Goal: Task Accomplishment & Management: Use online tool/utility

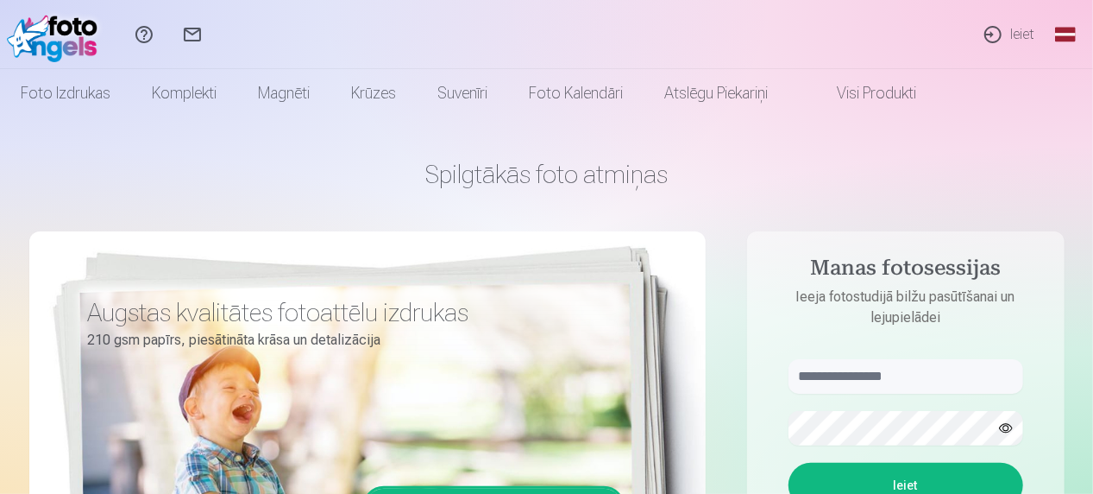
click at [1011, 31] on link "Ieiet" at bounding box center [1008, 34] width 79 height 69
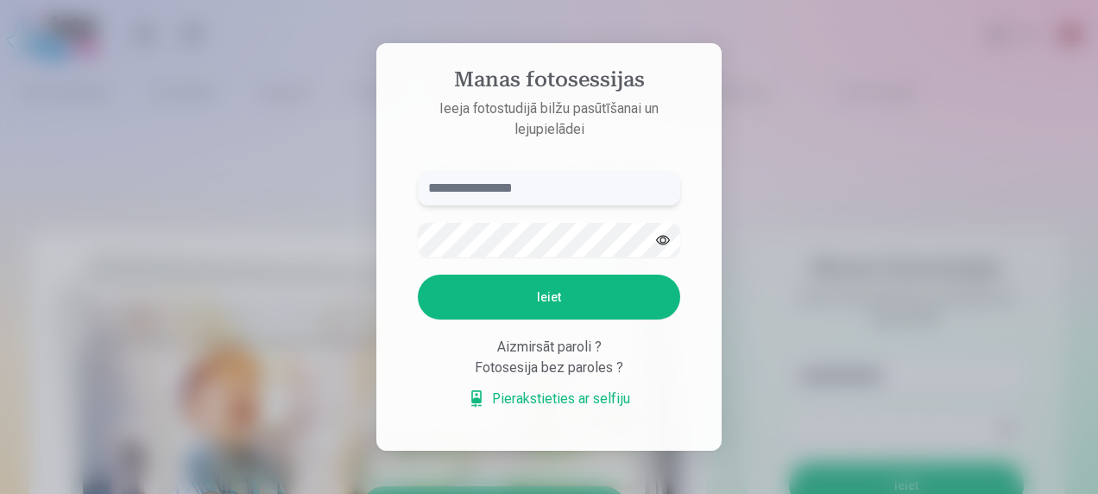
click at [599, 187] on input "text" at bounding box center [549, 188] width 262 height 35
paste input "**********"
type input "**********"
click at [534, 302] on button "Ieiet" at bounding box center [549, 296] width 262 height 45
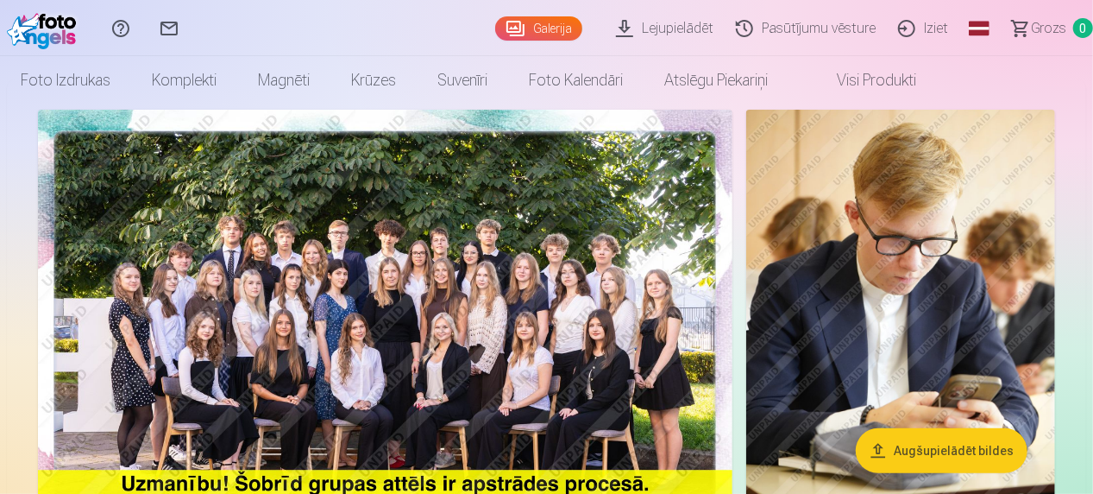
scroll to position [86, 0]
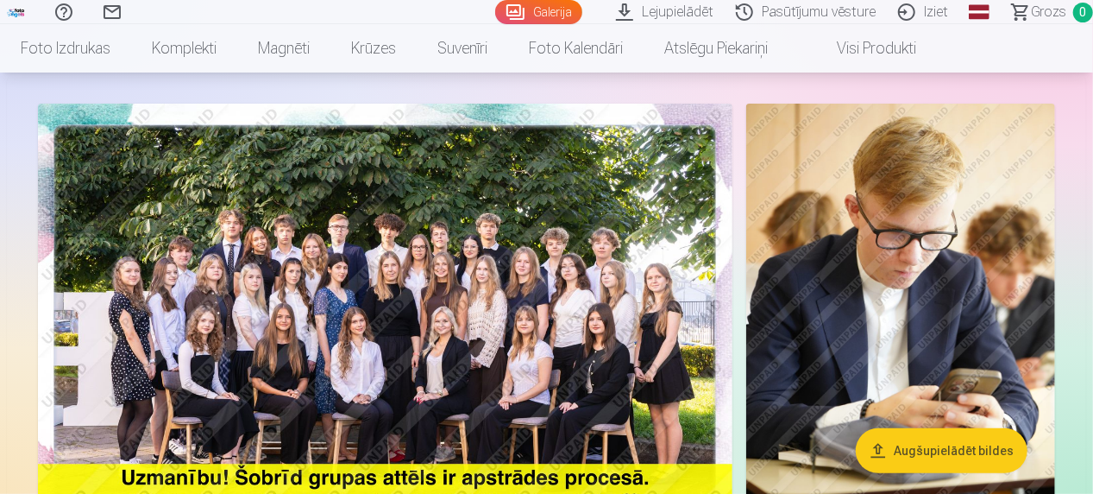
click at [356, 276] on img at bounding box center [385, 335] width 695 height 463
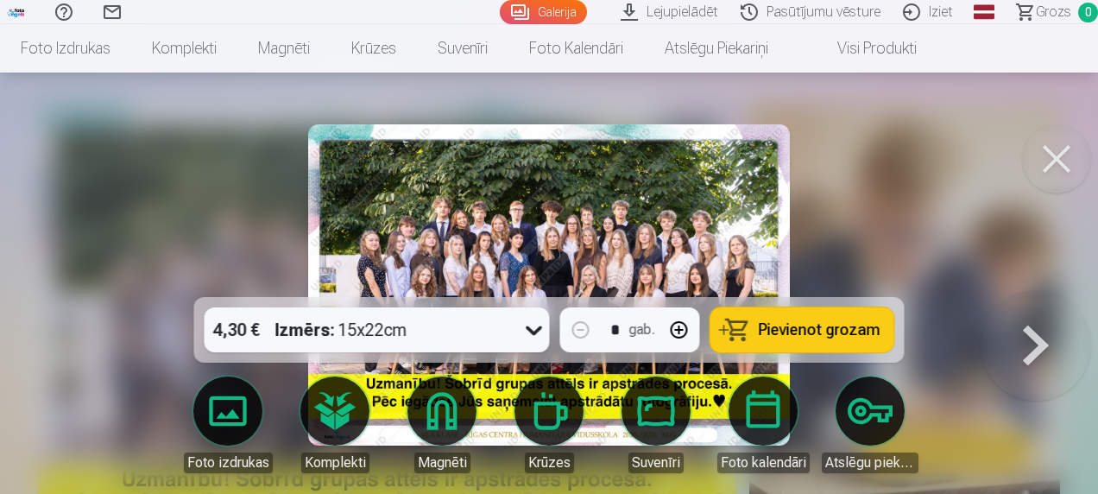
click at [1049, 162] on button at bounding box center [1056, 158] width 69 height 69
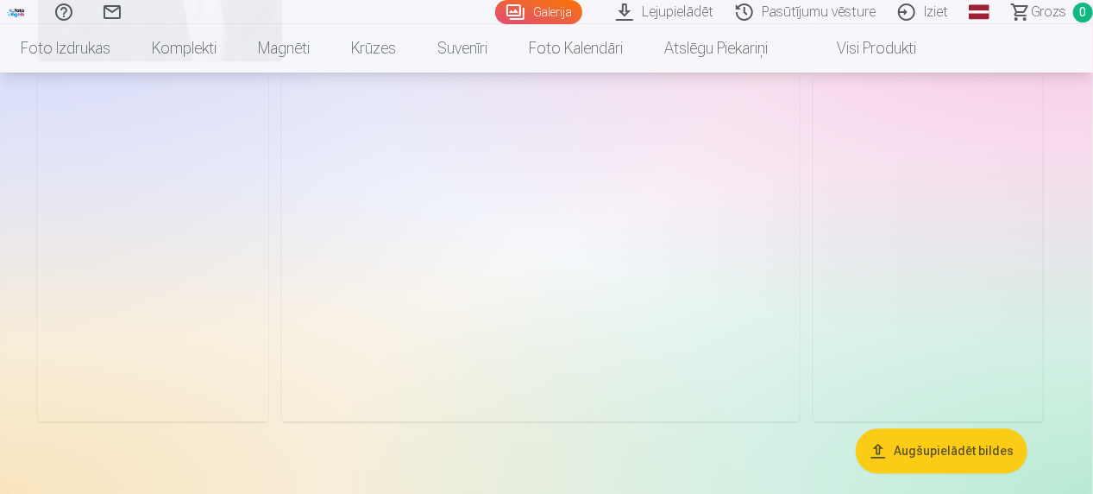
scroll to position [1899, 0]
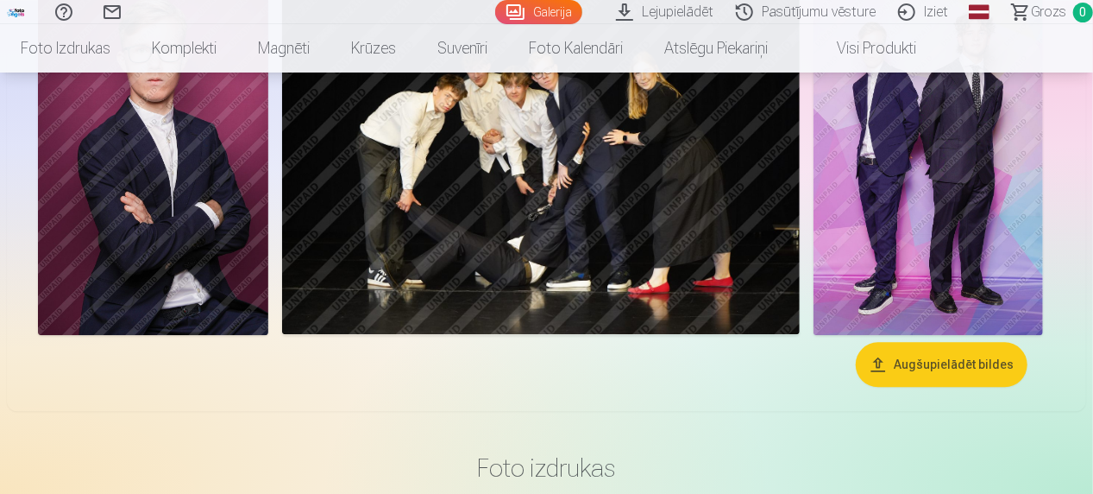
click at [930, 363] on button "Augšupielādēt bildes" at bounding box center [942, 364] width 172 height 45
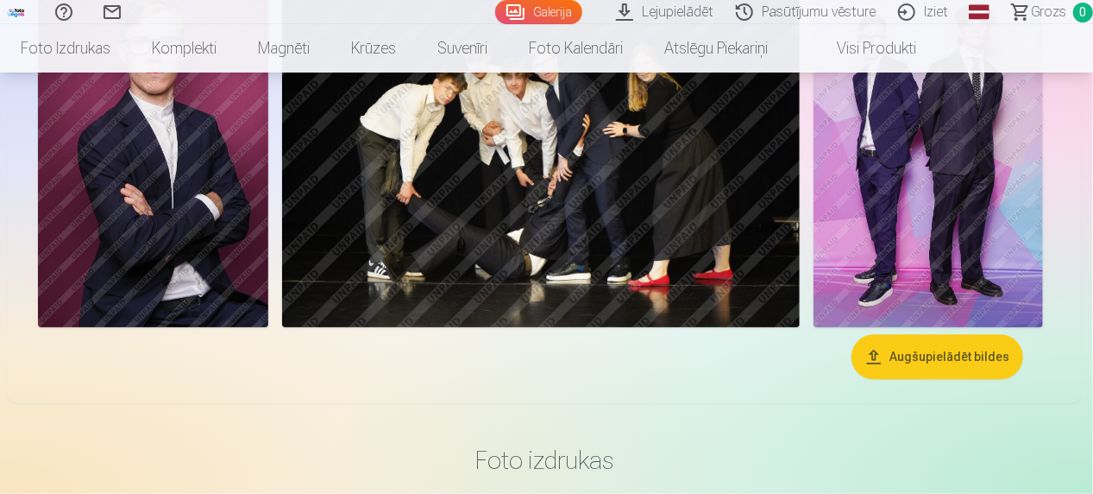
scroll to position [1906, 0]
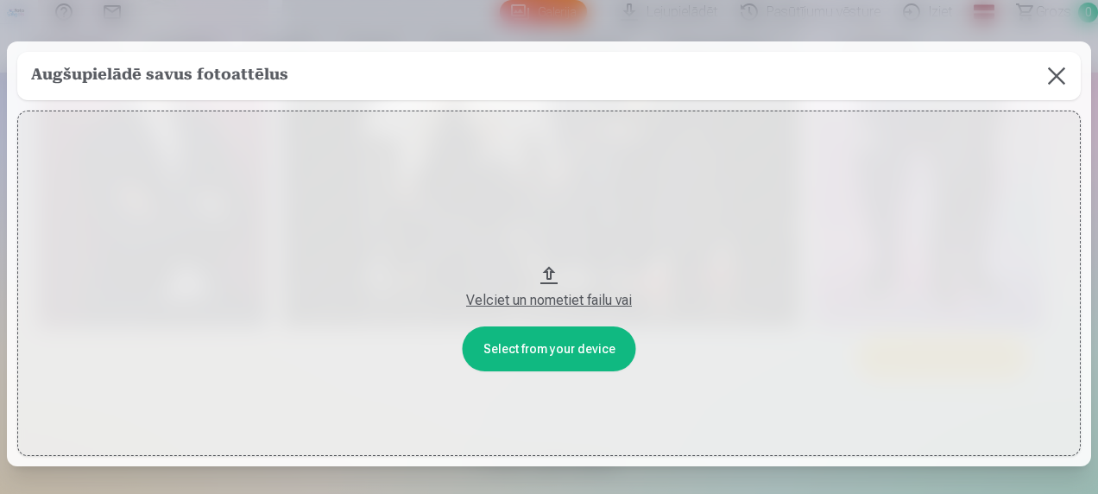
click at [1053, 71] on button at bounding box center [1056, 76] width 48 height 48
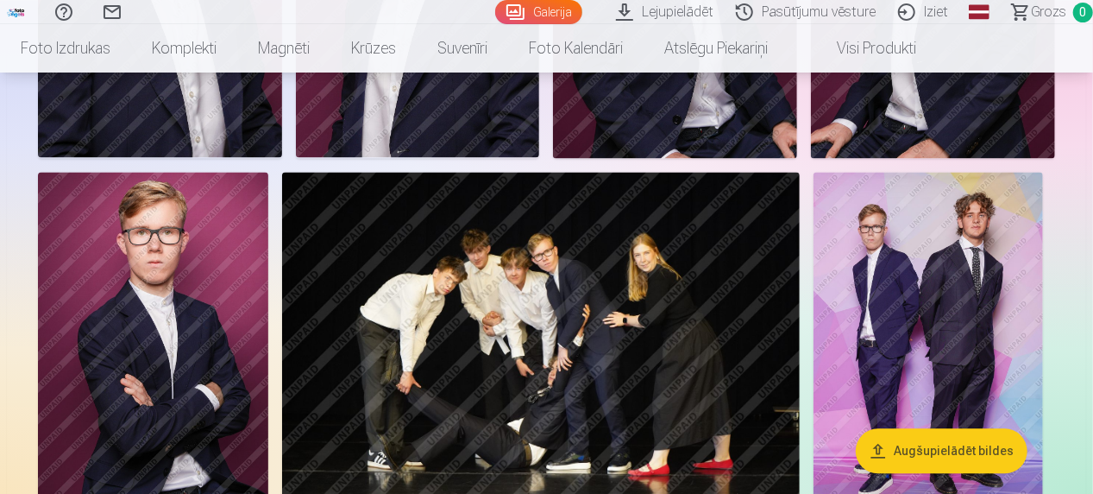
scroll to position [1733, 0]
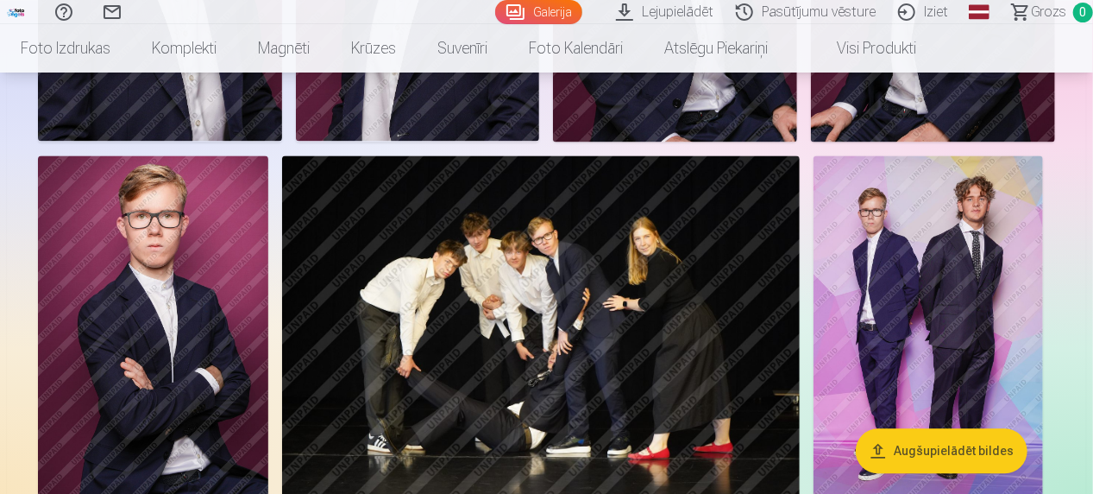
click at [148, 296] on img at bounding box center [153, 327] width 230 height 345
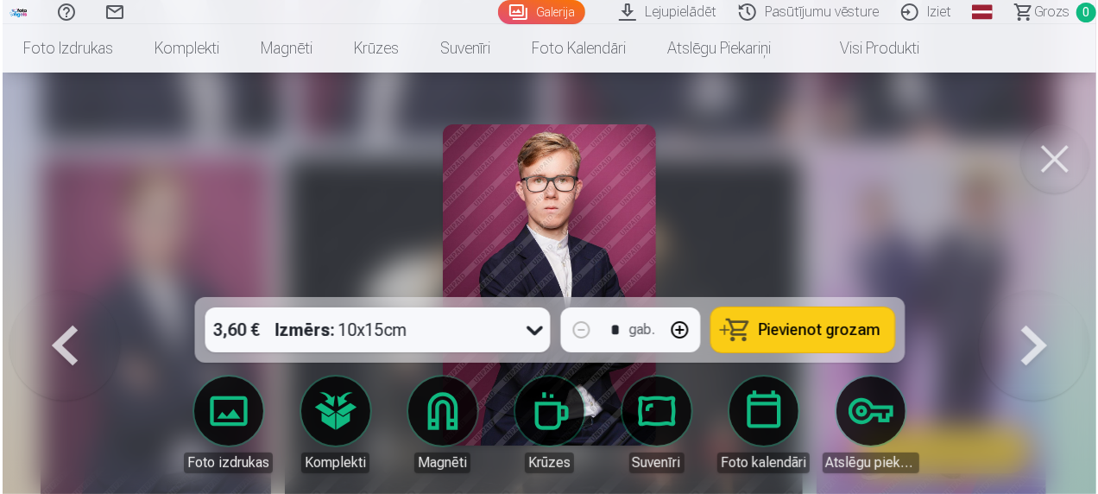
scroll to position [1738, 0]
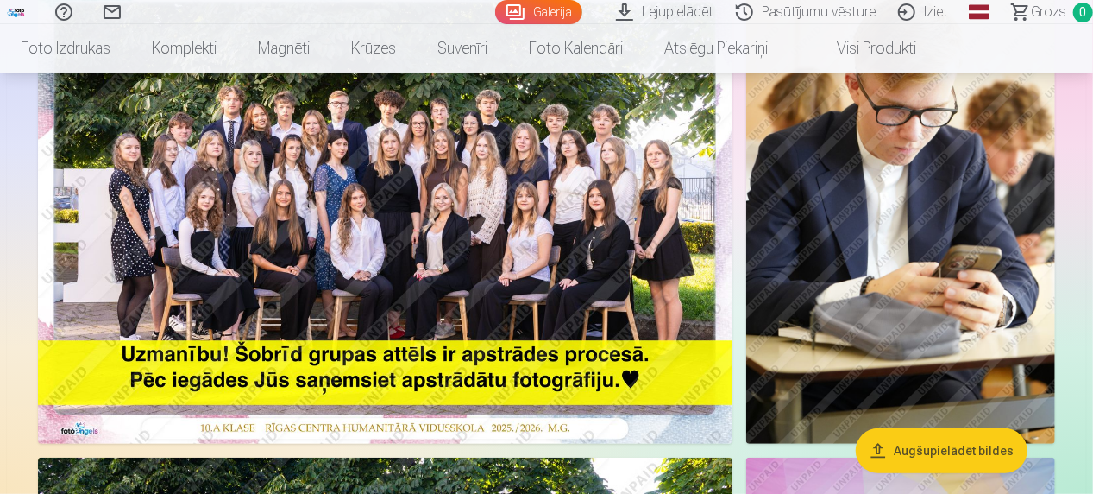
scroll to position [7, 0]
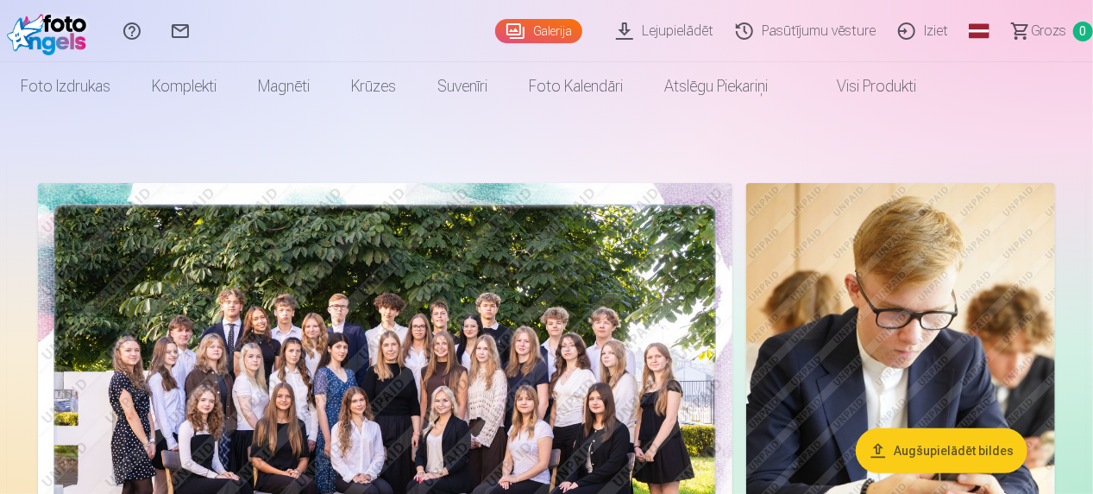
click at [564, 313] on img at bounding box center [385, 414] width 695 height 463
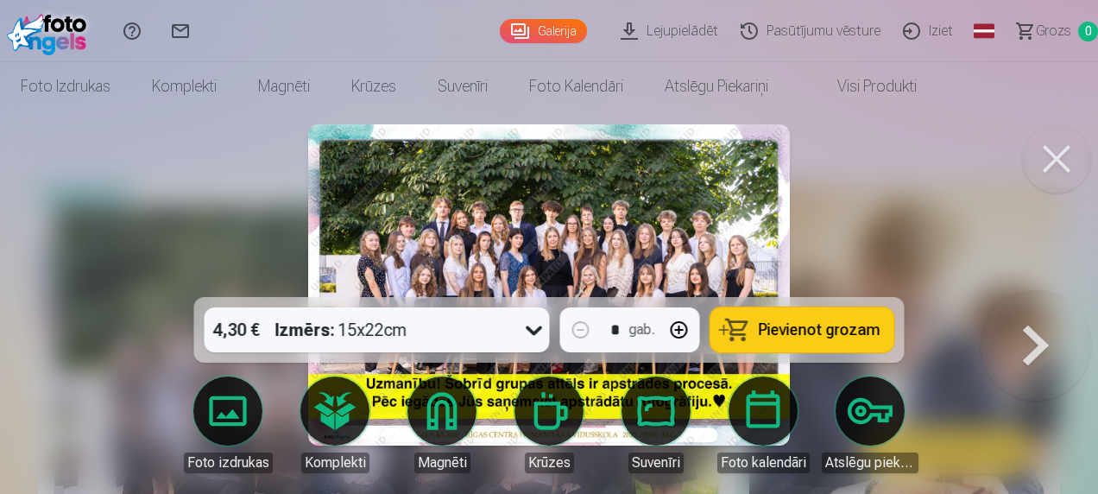
click at [1056, 160] on button at bounding box center [1056, 158] width 69 height 69
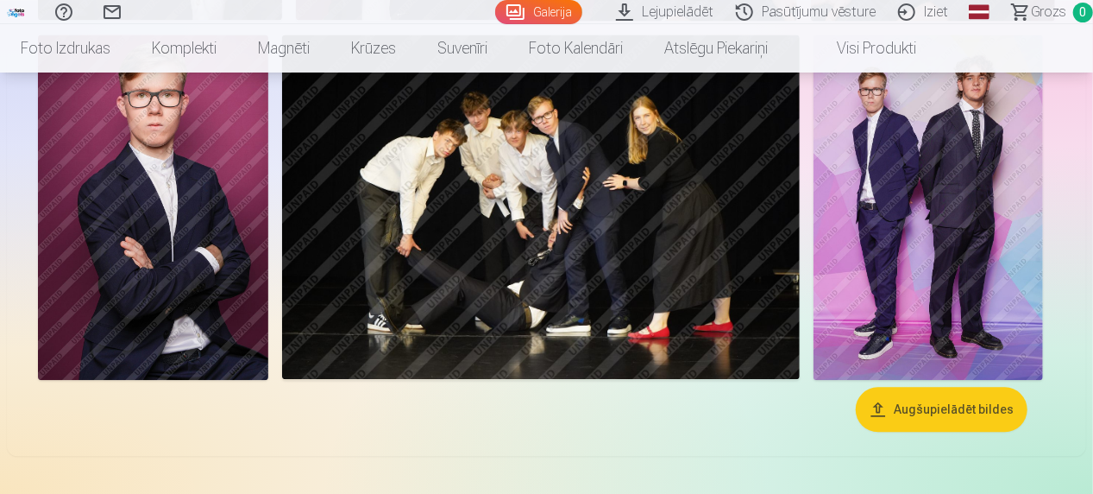
scroll to position [1819, 0]
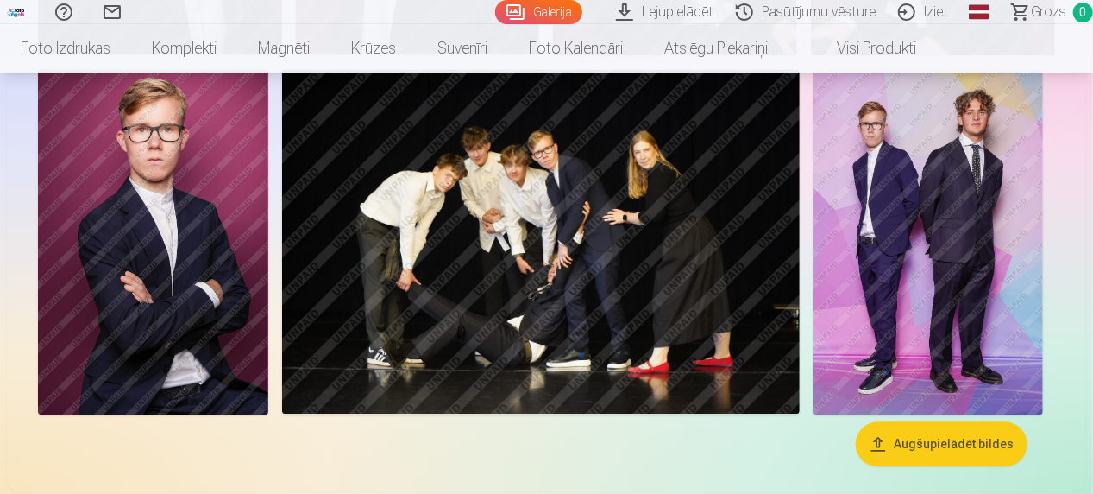
click at [176, 167] on img at bounding box center [153, 241] width 230 height 345
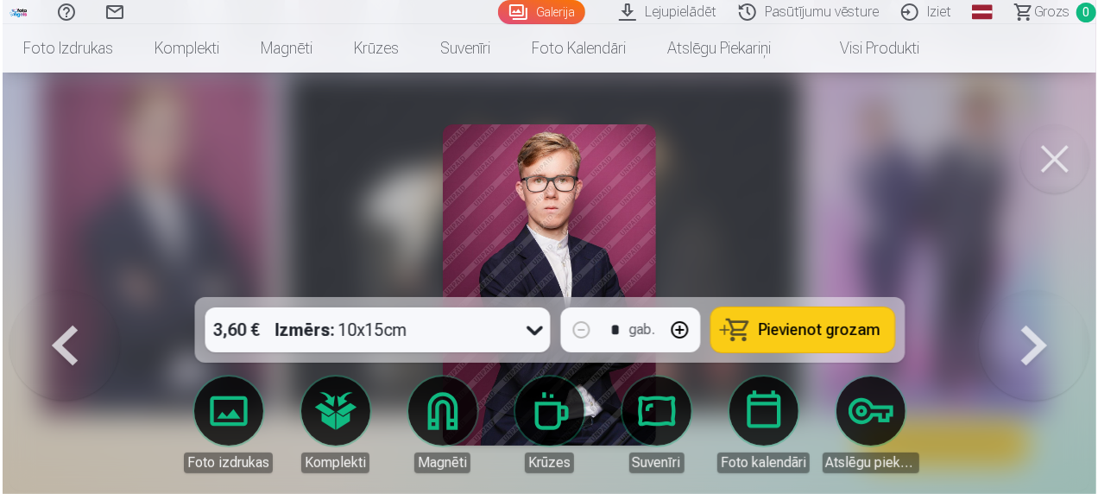
scroll to position [1824, 0]
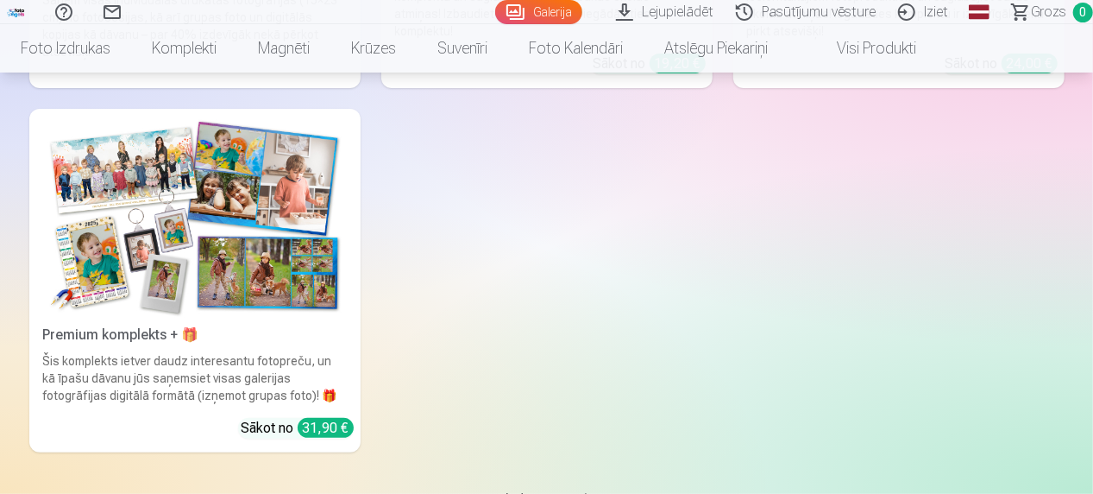
scroll to position [3459, 0]
